Goal: Information Seeking & Learning: Understand process/instructions

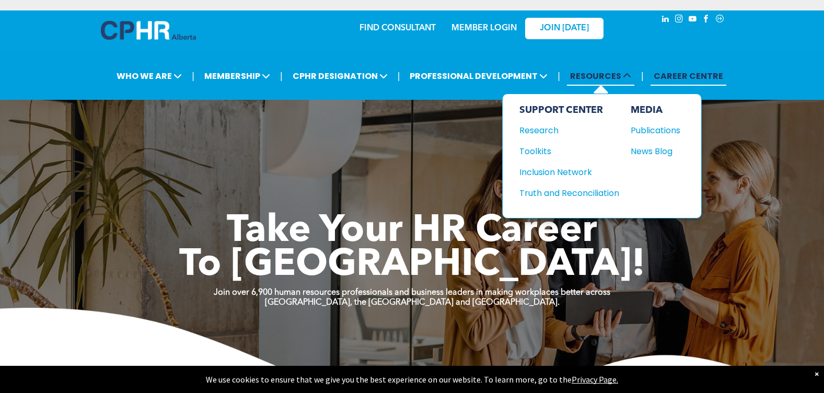
click at [619, 78] on span "RESOURCES" at bounding box center [600, 75] width 67 height 19
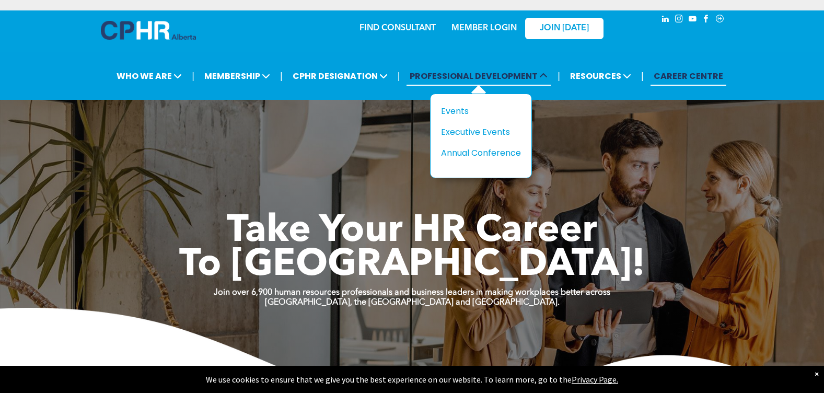
click at [534, 82] on span "PROFESSIONAL DEVELOPMENT" at bounding box center [478, 75] width 144 height 19
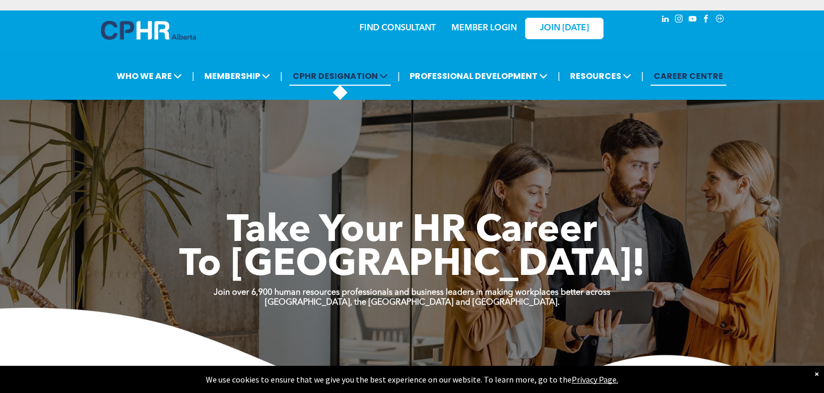
click at [382, 81] on span at bounding box center [383, 76] width 10 height 12
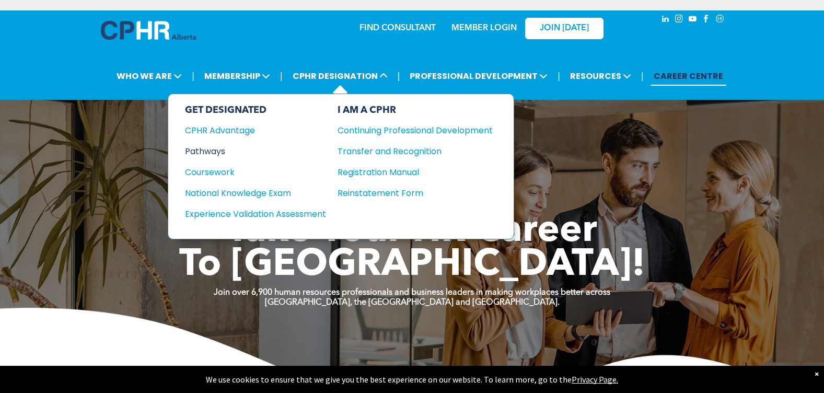
click at [210, 152] on div "Pathways" at bounding box center [248, 151] width 127 height 13
